Goal: Navigation & Orientation: Find specific page/section

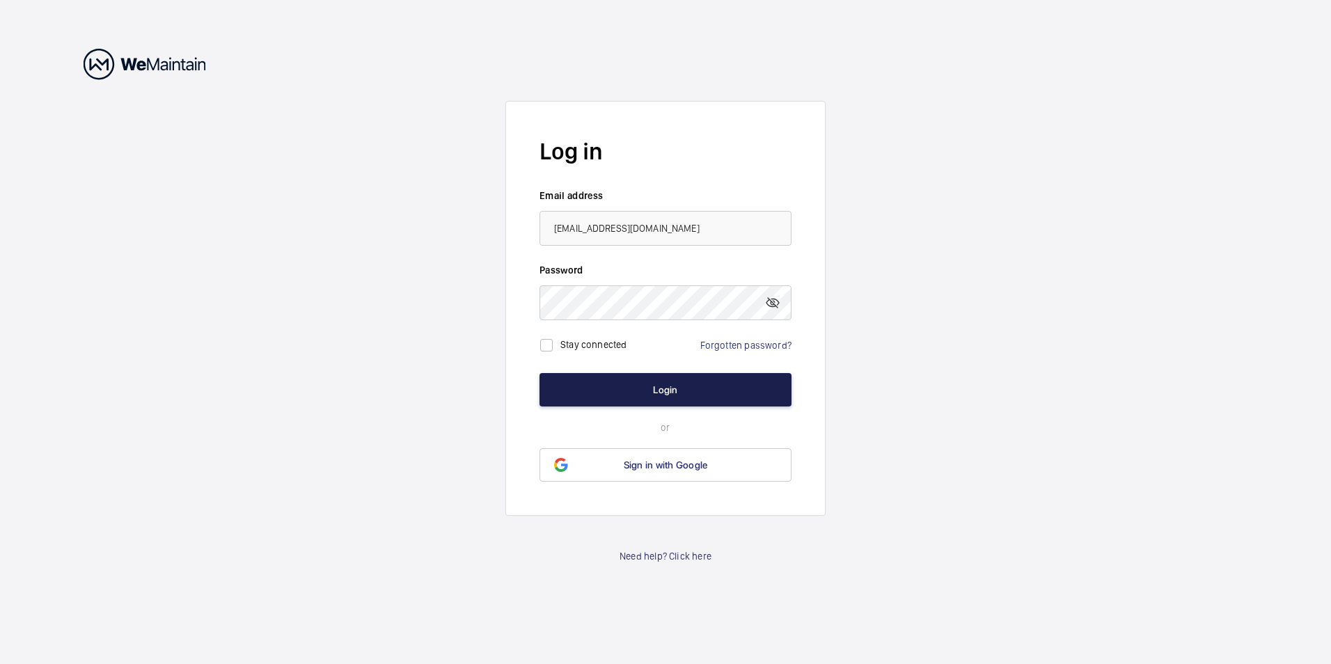
click at [608, 386] on button "Login" at bounding box center [665, 389] width 252 height 33
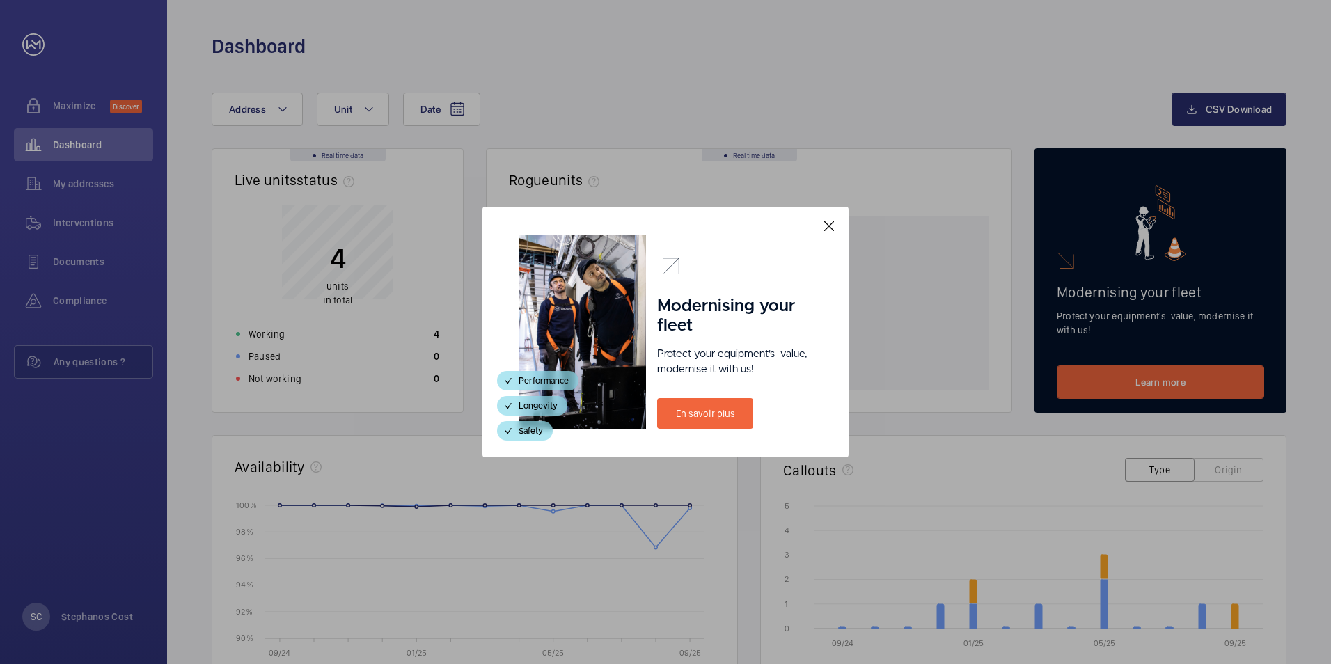
click at [823, 230] on mat-icon at bounding box center [829, 226] width 17 height 17
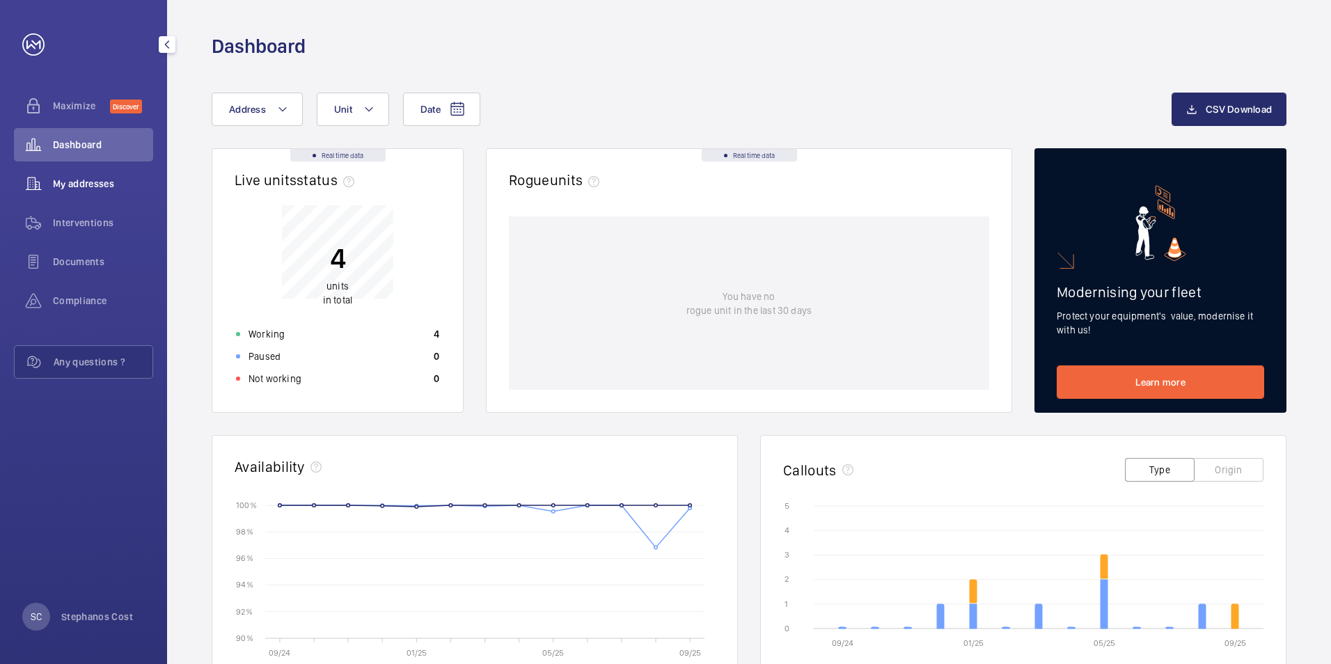
click at [85, 196] on div "My addresses" at bounding box center [83, 183] width 139 height 33
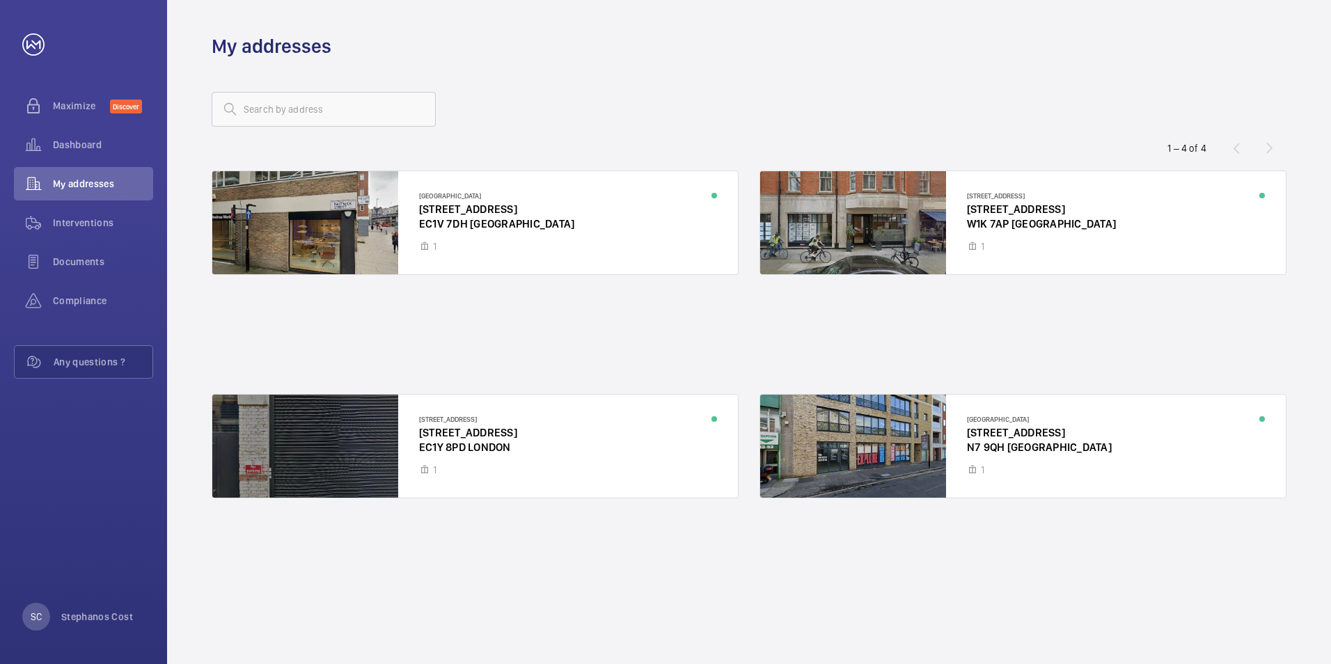
click at [746, 70] on wm-front-address-list "1 – 4 of [GEOGRAPHIC_DATA][STREET_ADDRESS][STREET_ADDRESS][STREET_ADDRESS] [GEO…" at bounding box center [749, 361] width 1164 height 605
click at [1041, 434] on div at bounding box center [1023, 446] width 526 height 103
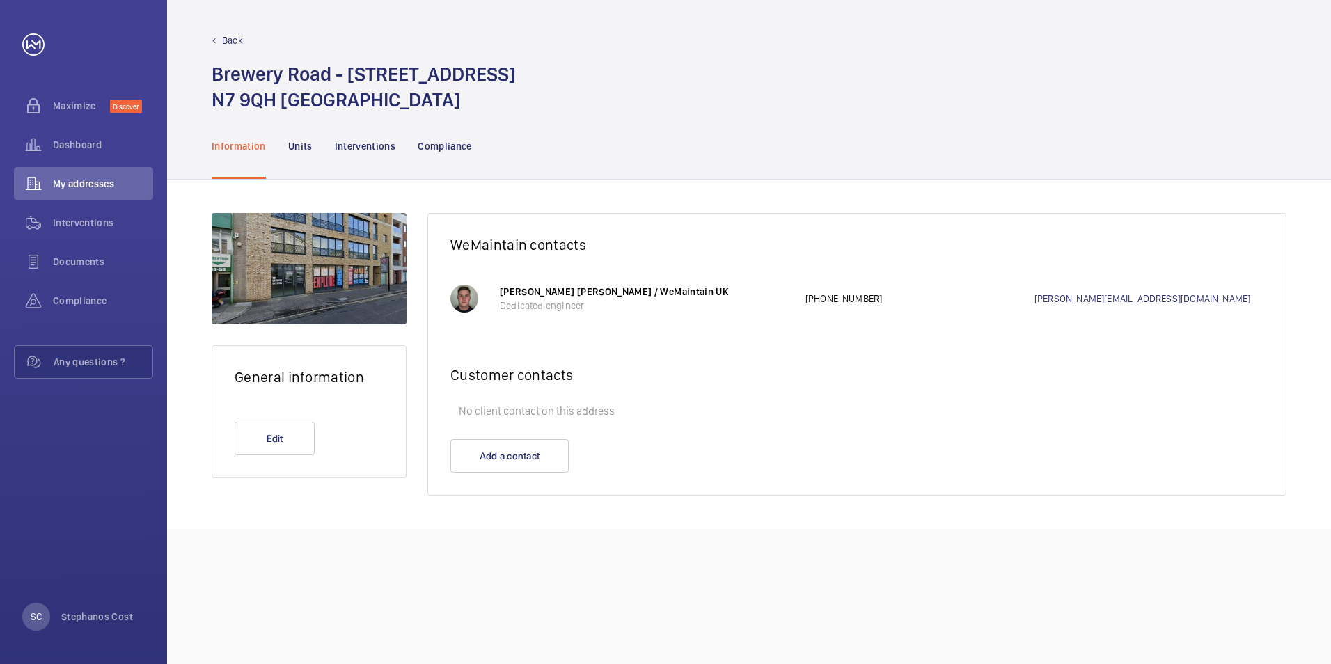
click at [462, 287] on div at bounding box center [464, 299] width 28 height 28
click at [470, 294] on div at bounding box center [464, 299] width 28 height 28
click at [461, 295] on div at bounding box center [464, 299] width 28 height 28
click at [294, 249] on div at bounding box center [309, 268] width 195 height 111
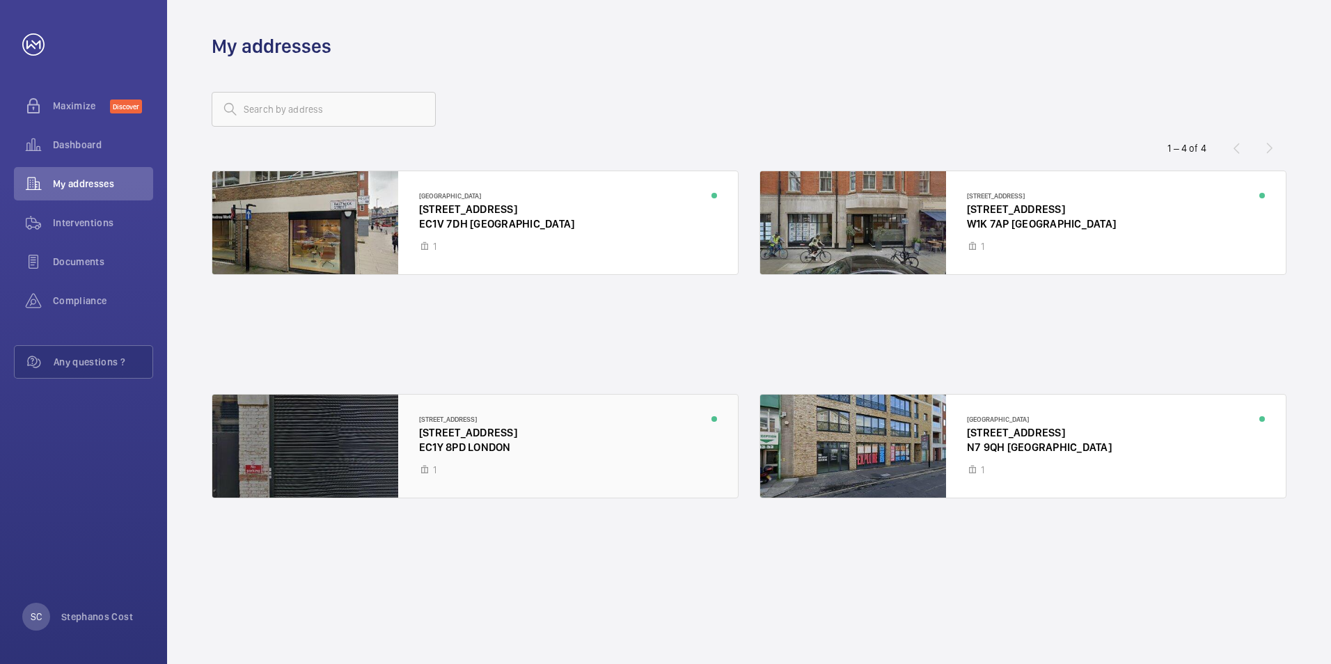
click at [411, 427] on div at bounding box center [475, 446] width 526 height 103
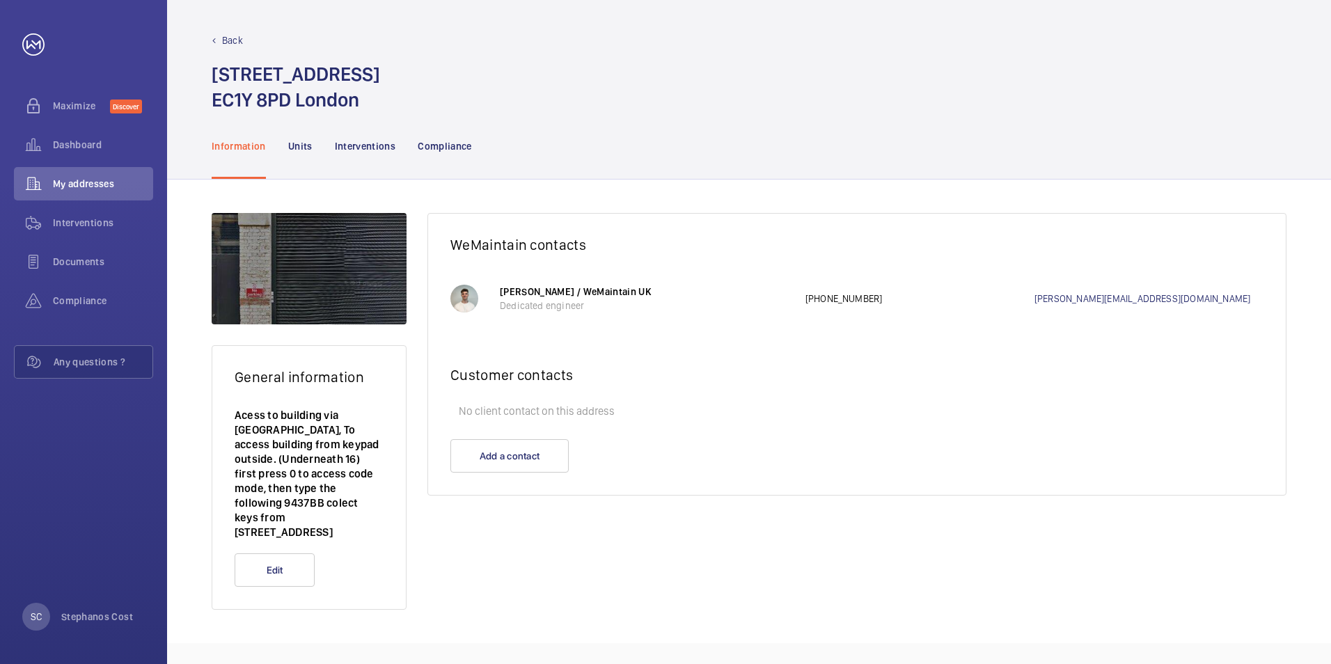
drag, startPoint x: 386, startPoint y: 258, endPoint x: 285, endPoint y: 379, distance: 157.8
click at [285, 379] on h2 "General information" at bounding box center [309, 376] width 149 height 17
drag, startPoint x: 1007, startPoint y: 590, endPoint x: 984, endPoint y: 603, distance: 26.5
click at [1007, 590] on div "WeMaintain contacts [PERSON_NAME] / WeMaintain UK Dedicated engineer [PHONE_NUM…" at bounding box center [856, 411] width 859 height 397
